Goal: Navigation & Orientation: Find specific page/section

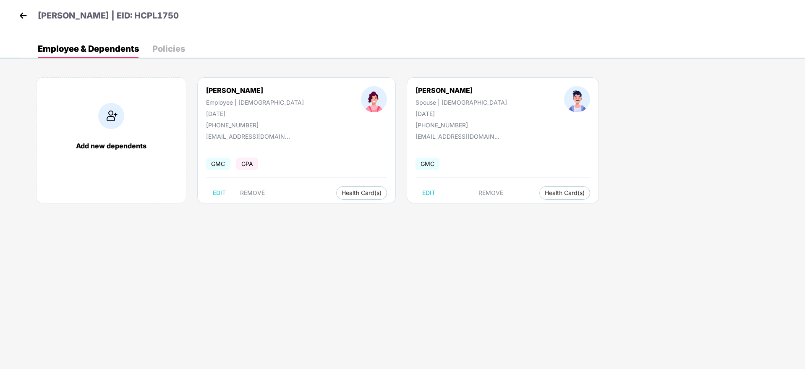
click at [23, 18] on img at bounding box center [23, 15] width 13 height 13
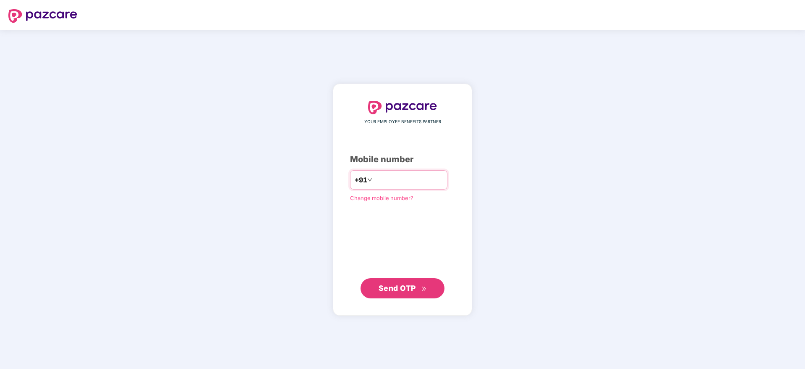
type input "**********"
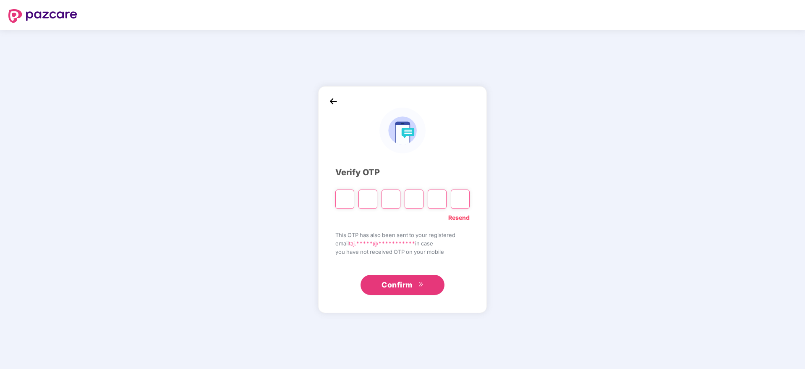
paste input "*"
type input "*"
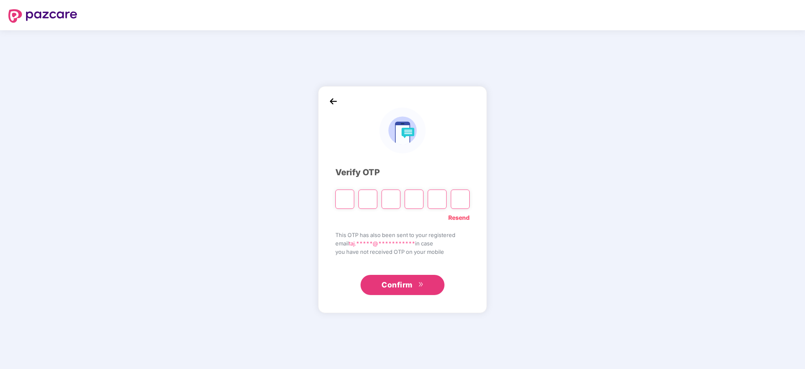
type input "*"
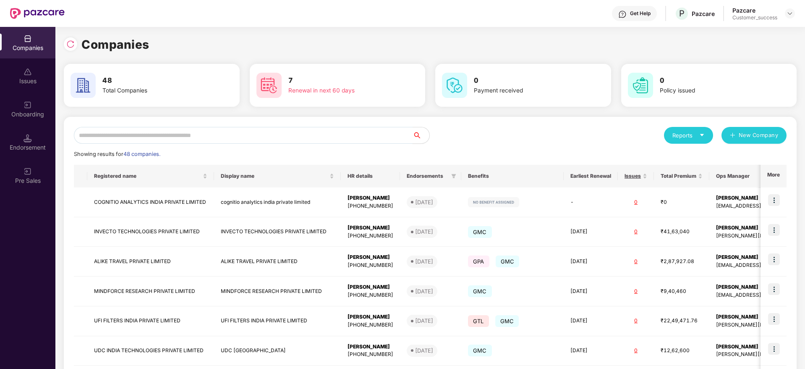
click at [195, 131] on input "text" at bounding box center [243, 135] width 339 height 17
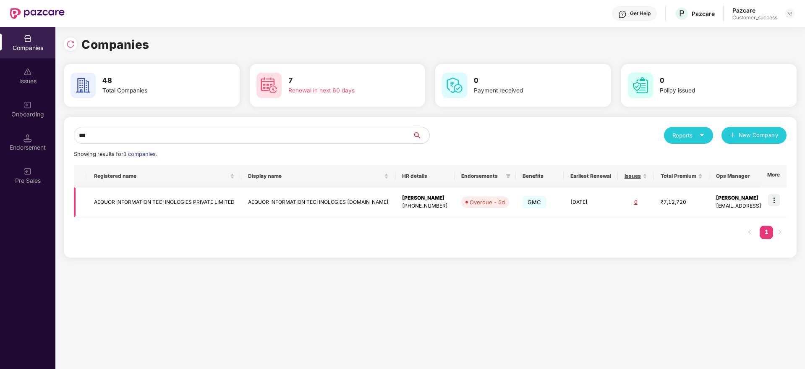
type input "***"
click at [772, 199] on img at bounding box center [774, 200] width 12 height 12
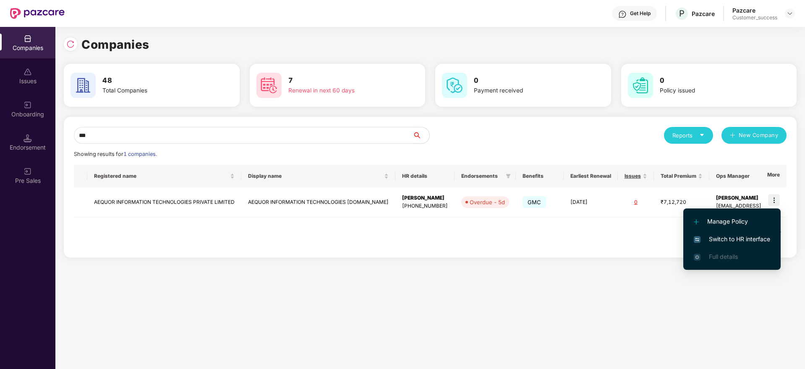
click at [711, 235] on span "Switch to HR interface" at bounding box center [732, 238] width 76 height 9
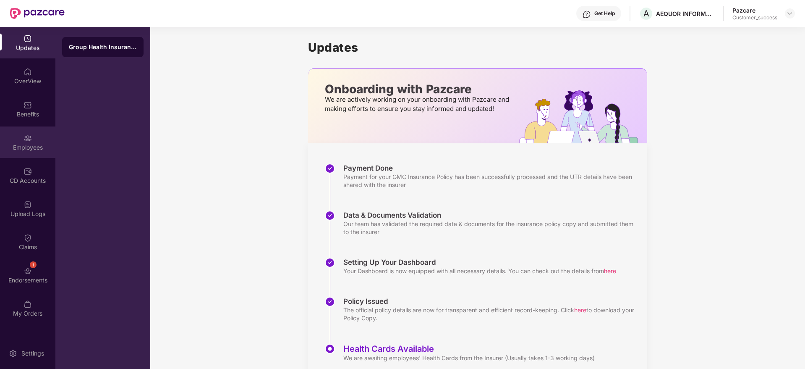
click at [25, 140] on img at bounding box center [28, 138] width 8 height 8
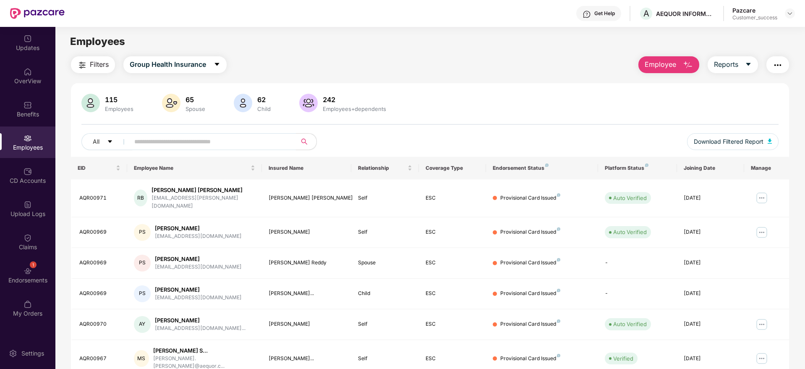
click at [394, 48] on div "Employees" at bounding box center [429, 42] width 749 height 16
